Goal: Information Seeking & Learning: Learn about a topic

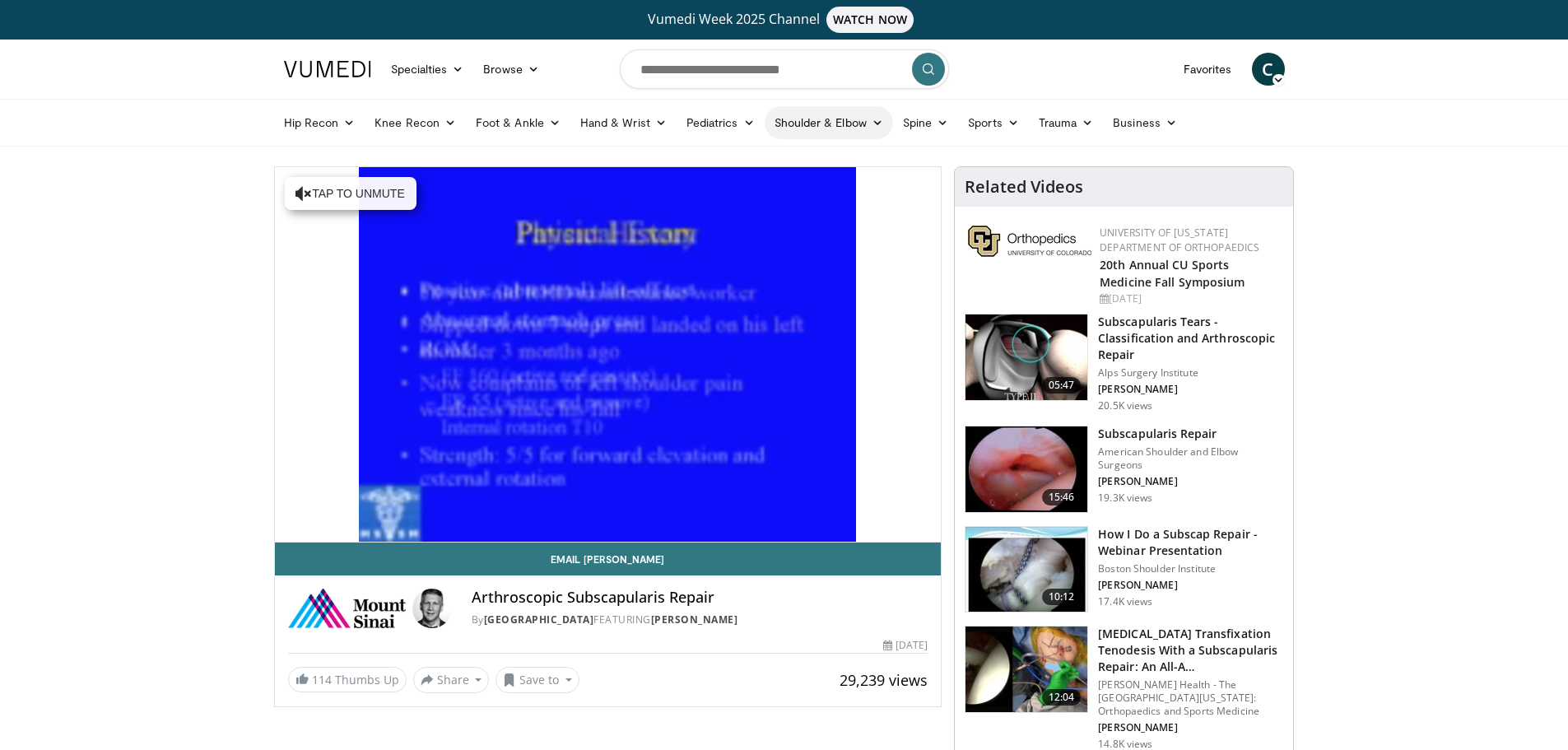
click at [829, 124] on link "Shoulder & Elbow" at bounding box center [829, 122] width 128 height 33
click at [782, 190] on link "Shoulder" at bounding box center [794, 188] width 196 height 26
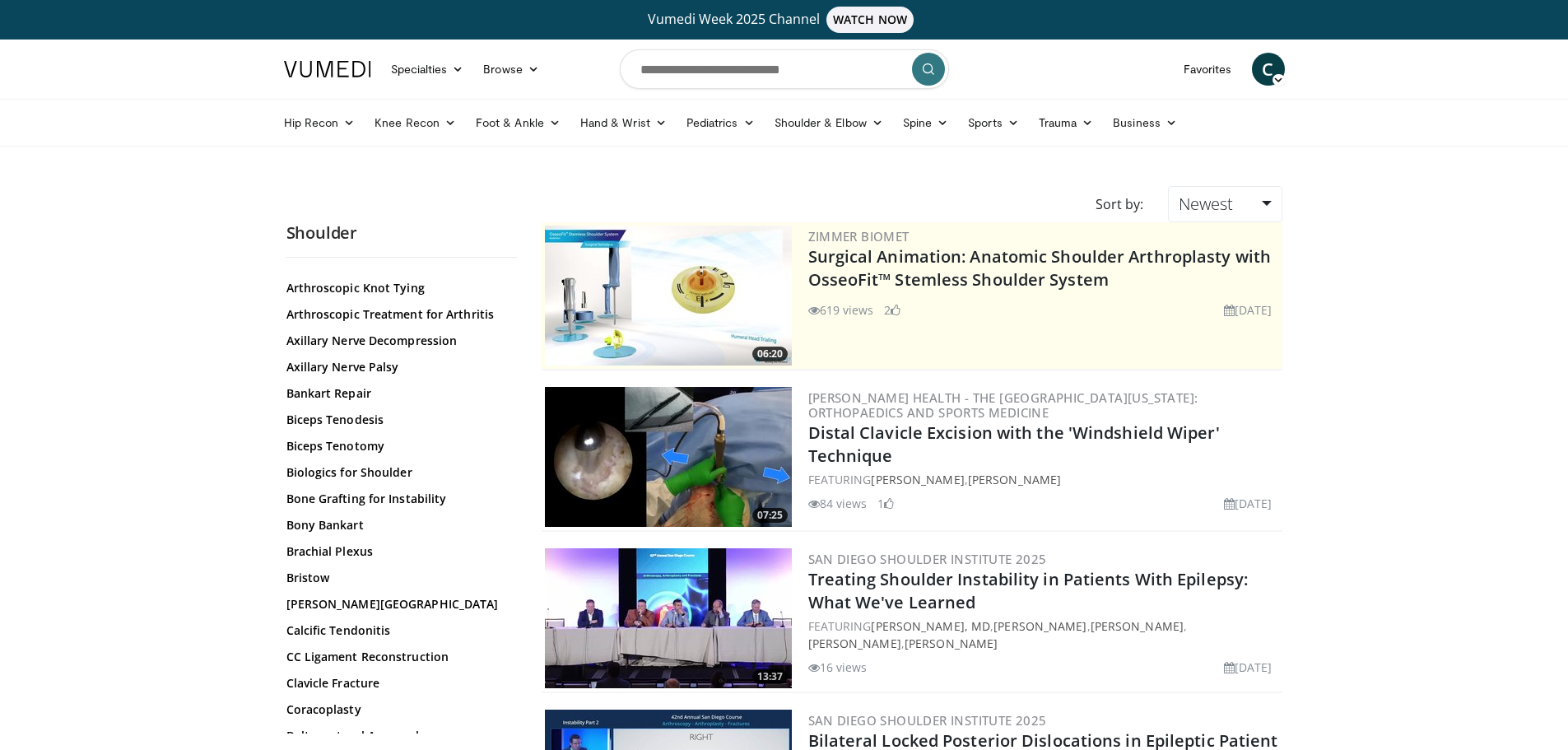
scroll to position [248, 0]
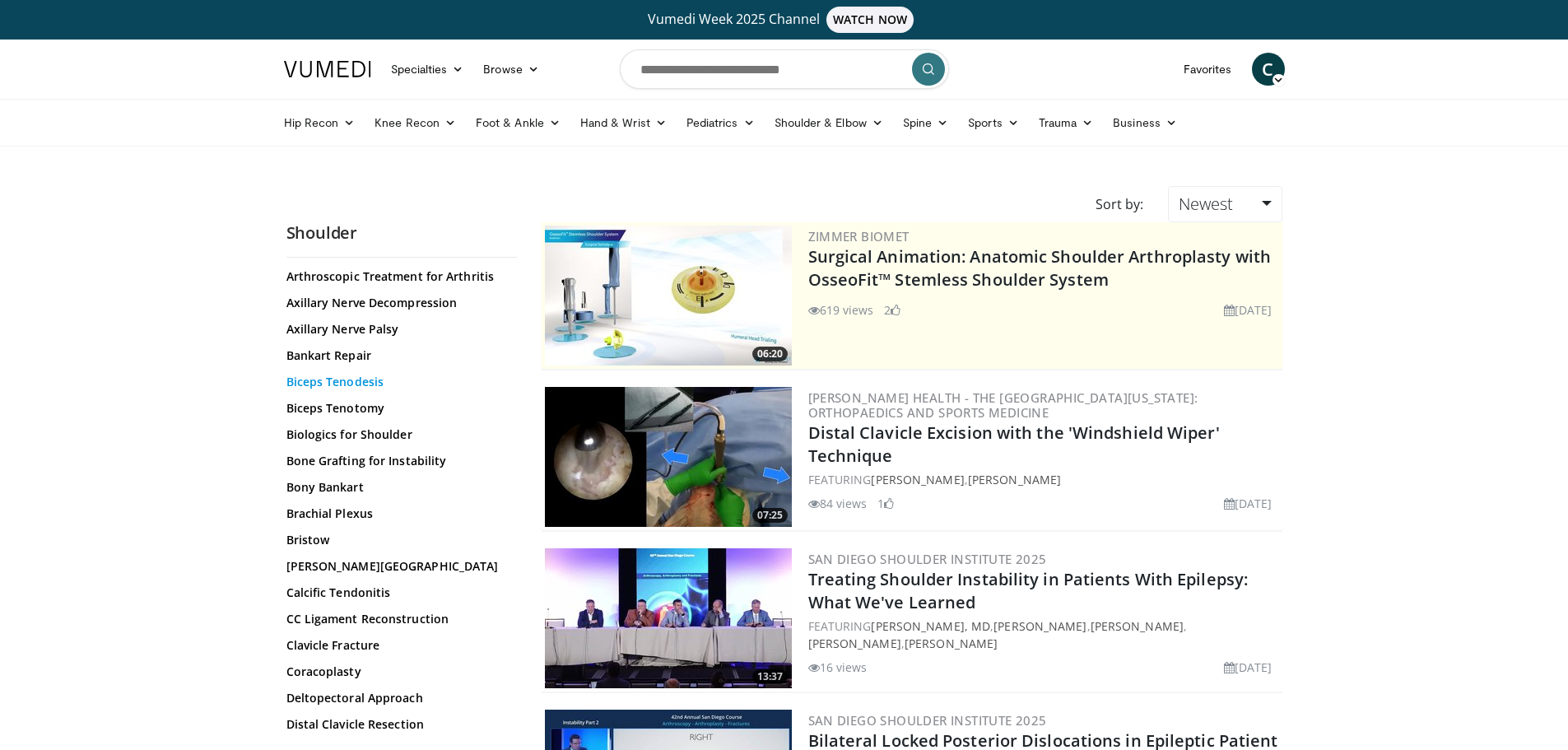
click at [372, 382] on link "Biceps Tenodesis" at bounding box center [397, 382] width 222 height 17
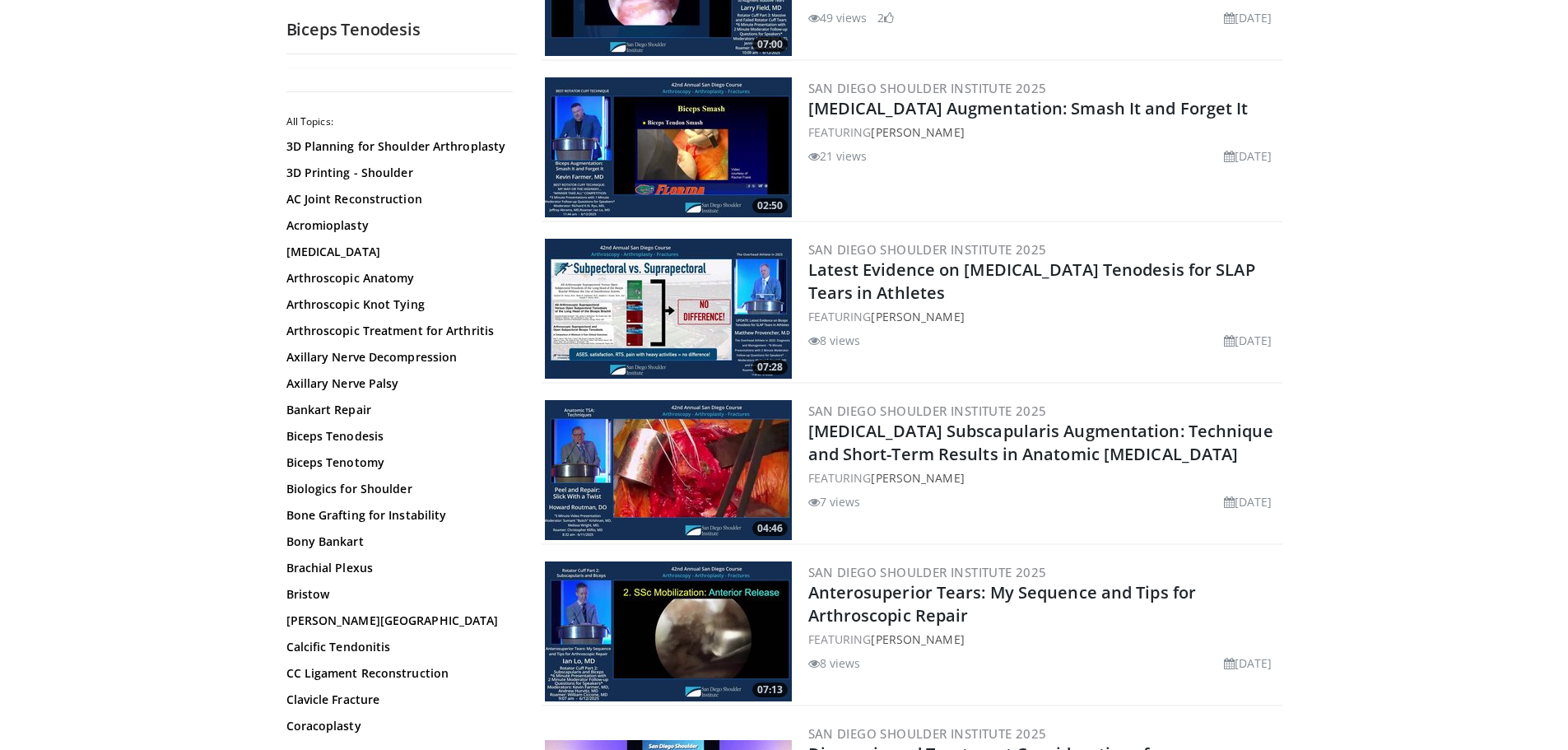
scroll to position [659, 0]
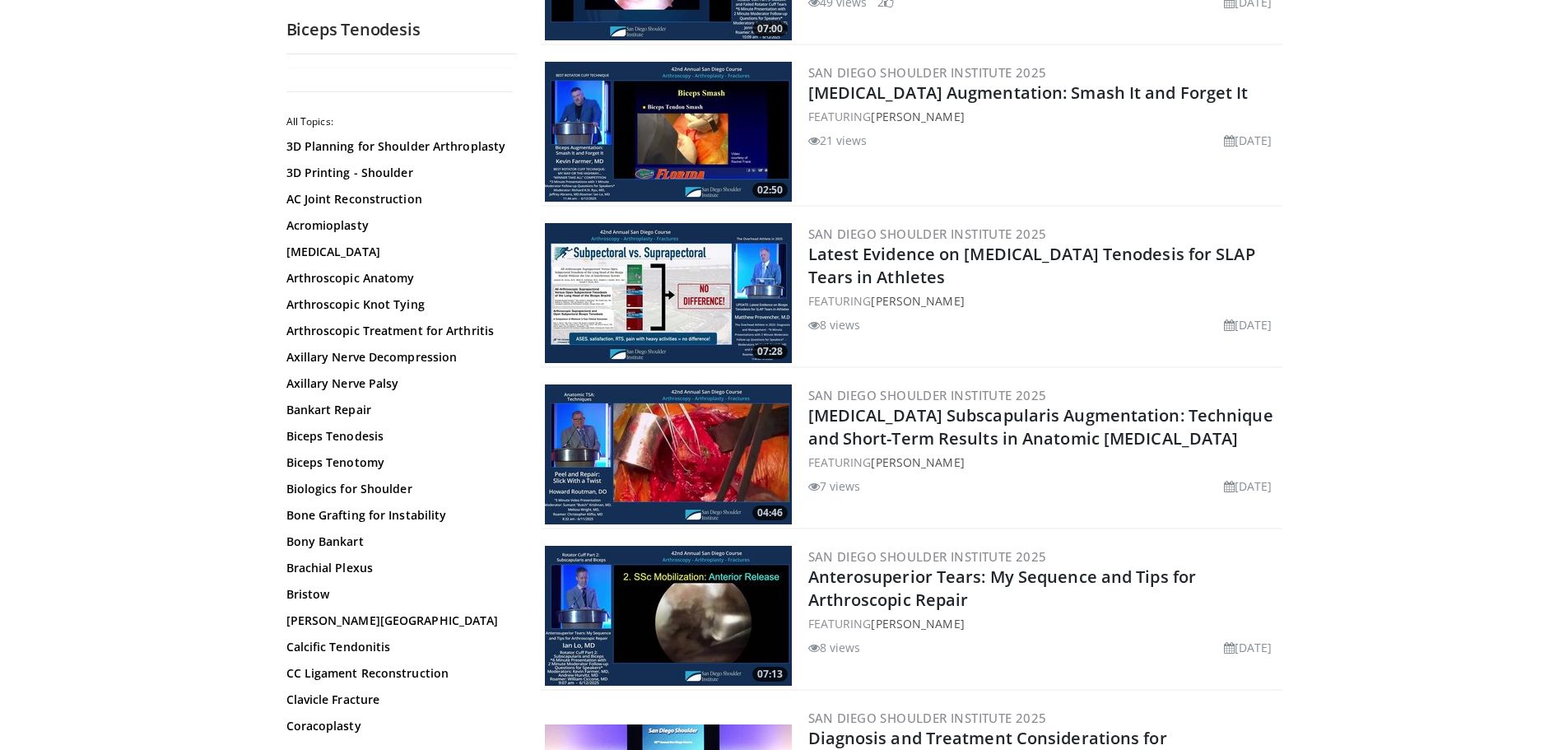
click at [680, 349] on img at bounding box center [668, 292] width 247 height 140
